Goal: Information Seeking & Learning: Check status

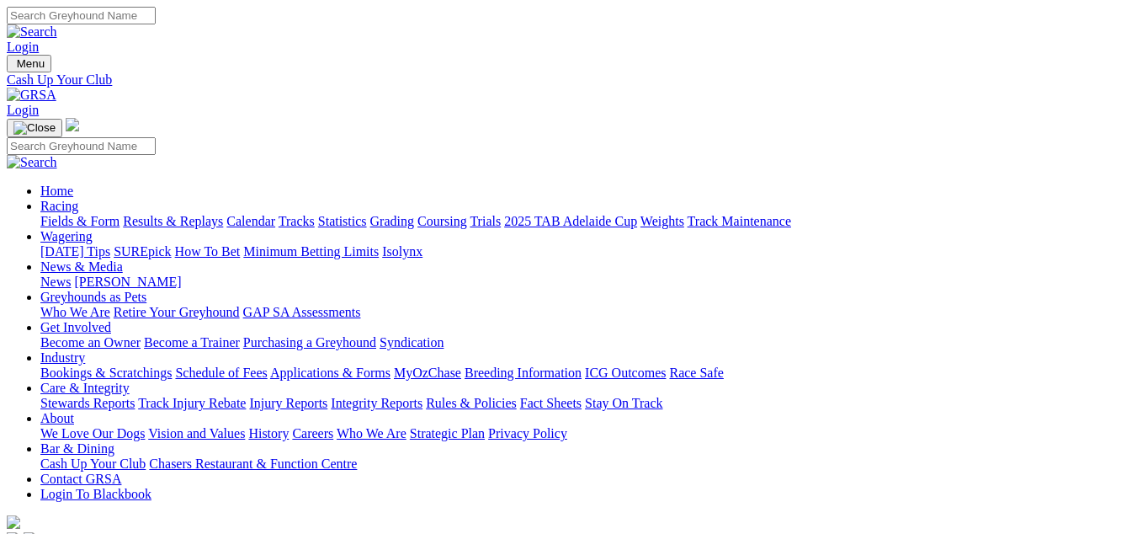
click at [78, 199] on link "Racing" at bounding box center [59, 206] width 38 height 14
click at [184, 214] on link "Results & Replays" at bounding box center [173, 221] width 100 height 14
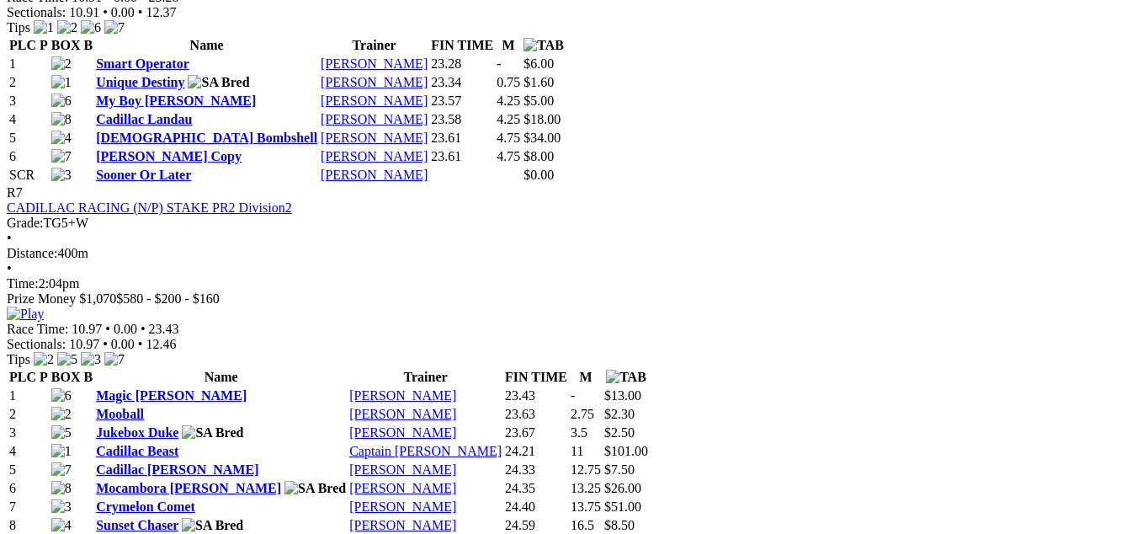
scroll to position [2693, 0]
